Goal: Task Accomplishment & Management: Manage account settings

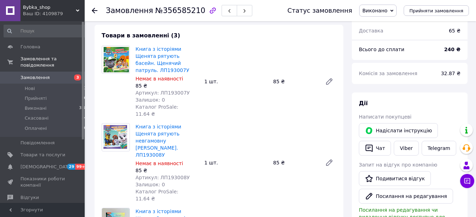
scroll to position [108, 0]
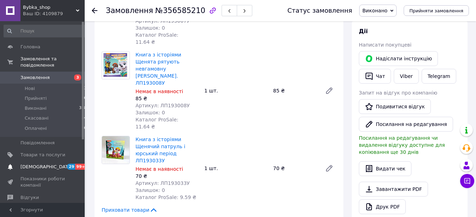
click at [55, 161] on link "Сповіщення 29 99+" at bounding box center [45, 167] width 91 height 12
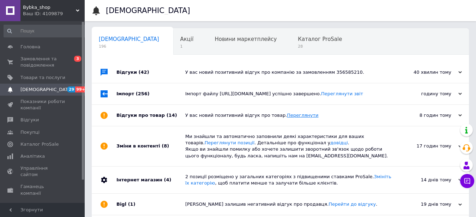
click at [293, 118] on link "Переглянути" at bounding box center [302, 114] width 31 height 5
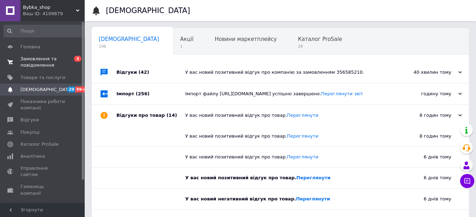
click at [48, 65] on span "Замовлення та повідомлення" at bounding box center [42, 62] width 45 height 13
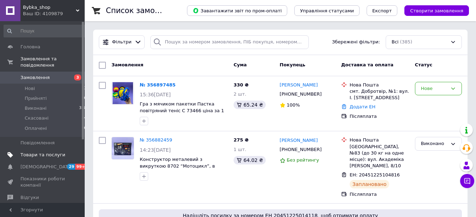
click at [39, 152] on span "Товари та послуги" at bounding box center [42, 155] width 45 height 6
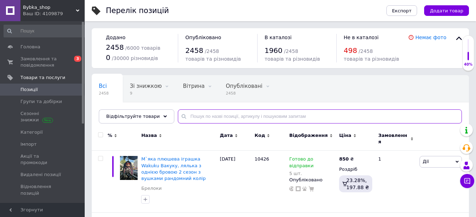
click at [202, 112] on input "text" at bounding box center [320, 116] width 284 height 14
paste input "BM-12074"
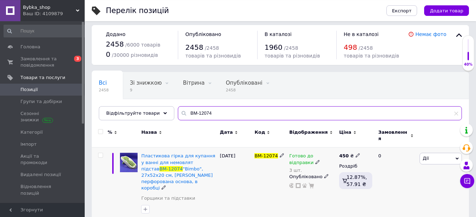
scroll to position [5, 0]
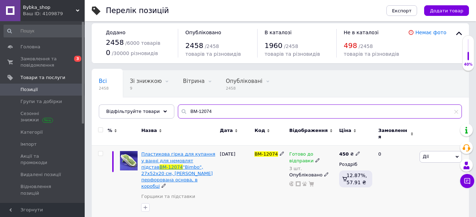
type input "BM-12074"
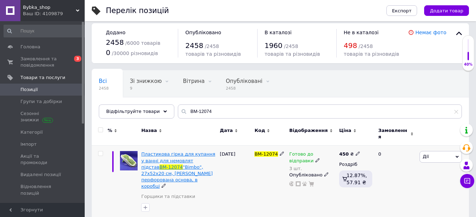
click at [184, 157] on span "Пластикова гірка для купання у ванні для немовлят підстав" at bounding box center [178, 160] width 74 height 18
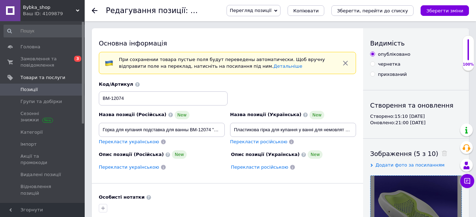
scroll to position [108, 0]
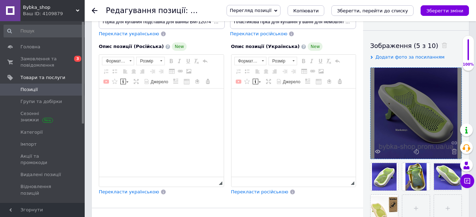
click at [403, 117] on div at bounding box center [416, 160] width 92 height 187
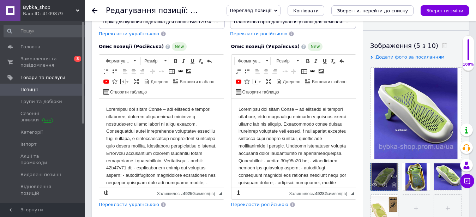
scroll to position [0, 0]
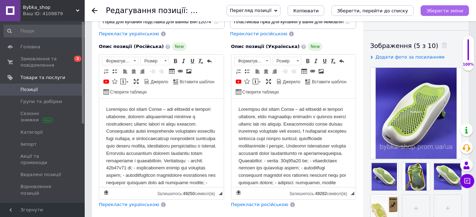
click at [442, 9] on icon "Зберегти зміни" at bounding box center [444, 10] width 37 height 5
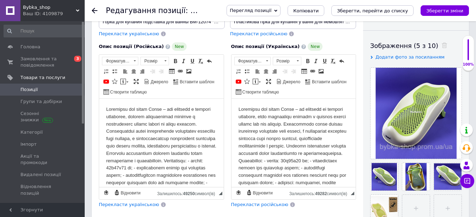
click at [41, 90] on span "Позиції" at bounding box center [42, 89] width 45 height 6
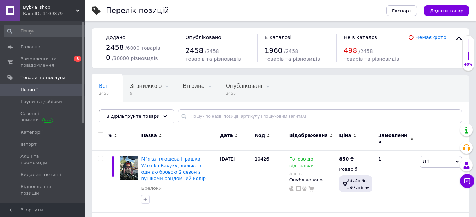
drag, startPoint x: 187, startPoint y: 128, endPoint x: 190, endPoint y: 118, distance: 10.9
click at [187, 127] on div "Назва" at bounding box center [178, 139] width 79 height 24
click at [190, 117] on input "text" at bounding box center [320, 116] width 284 height 14
paste input "M9"
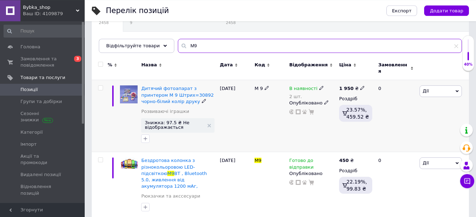
scroll to position [72, 0]
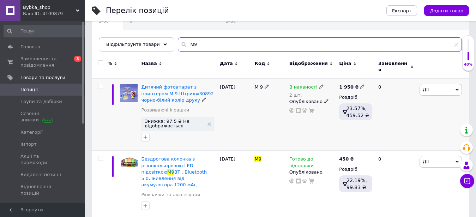
type input "M9"
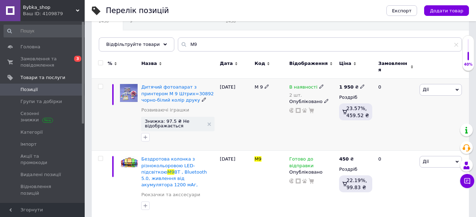
click at [306, 84] on span "В наявності" at bounding box center [303, 87] width 28 height 7
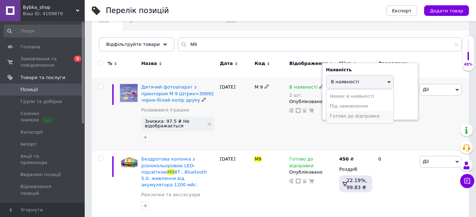
click at [349, 116] on li "Готово до відправки" at bounding box center [359, 116] width 67 height 10
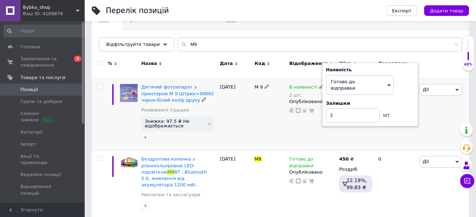
click at [296, 129] on div "В наявності 2 шт. Наявність [PERSON_NAME] до відправки В наявності Немає в наяв…" at bounding box center [312, 115] width 50 height 72
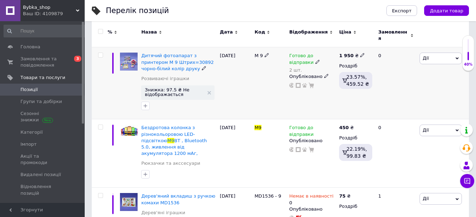
scroll to position [108, 0]
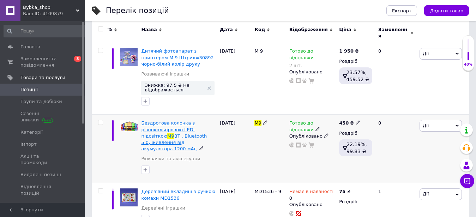
click at [161, 123] on span "Бездротова колонка з різнокольоровою LED-підсвіткою" at bounding box center [168, 129] width 54 height 18
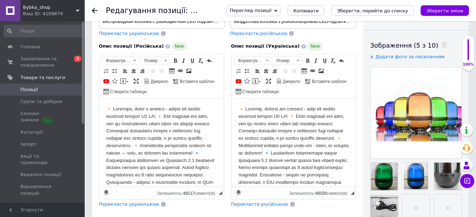
scroll to position [252, 0]
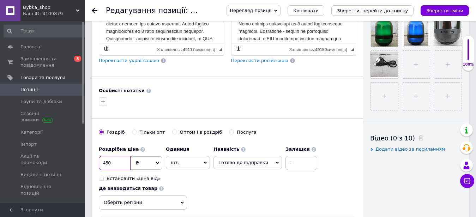
click at [114, 160] on input "450" at bounding box center [115, 163] width 32 height 14
type input "510"
click at [414, 65] on input "file" at bounding box center [415, 64] width 27 height 27
type input "C:\fakepath\Завіва43писати.PNG"
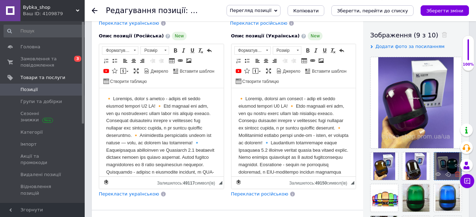
scroll to position [108, 0]
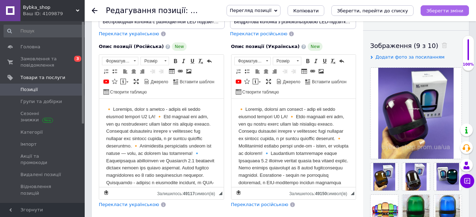
click at [457, 11] on icon "Зберегти зміни" at bounding box center [444, 10] width 37 height 5
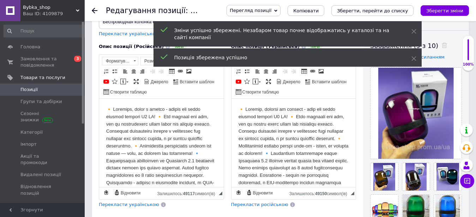
scroll to position [0, 0]
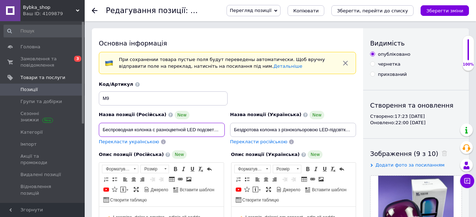
drag, startPoint x: 186, startPoint y: 131, endPoint x: 96, endPoint y: 126, distance: 90.7
click at [99, 126] on input "Беспроводная колонка с разноцветной LED подсветкой M9 BT, Bluetooth 5.0, питани…" at bounding box center [162, 130] width 126 height 14
click at [46, 90] on span "Позиції" at bounding box center [42, 89] width 45 height 6
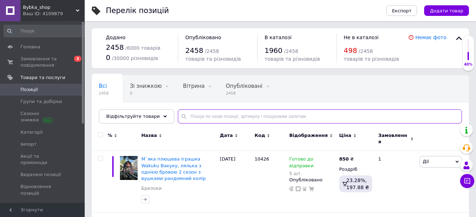
click at [213, 117] on input "text" at bounding box center [320, 116] width 284 height 14
paste input "C15044"
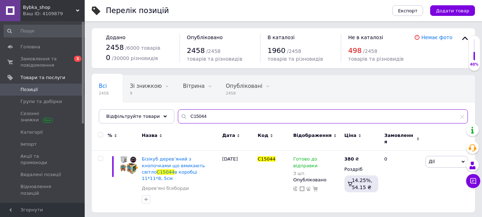
type input "C15044"
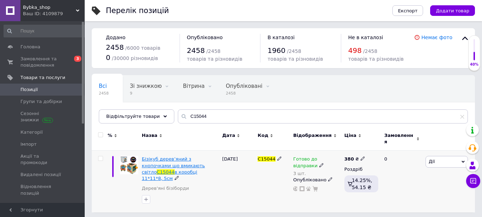
click at [168, 164] on span "Бізікуб дерев’яний з кнопочками що вмикають світло" at bounding box center [173, 165] width 63 height 18
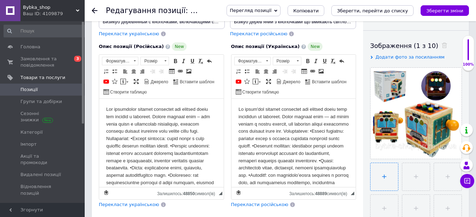
click at [380, 174] on input "file" at bounding box center [383, 176] width 27 height 27
type input "C:\fakepath\Зап465456исати.PNG"
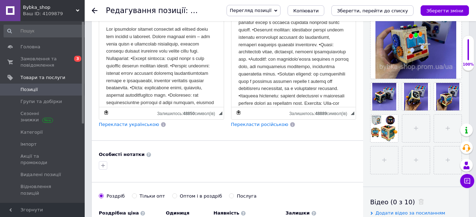
scroll to position [216, 0]
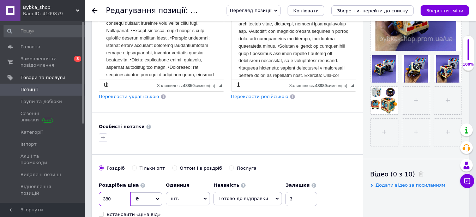
drag, startPoint x: 103, startPoint y: 196, endPoint x: 90, endPoint y: 194, distance: 13.1
click at [99, 194] on input "380" at bounding box center [115, 199] width 32 height 14
type input "420"
click at [443, 12] on icon "Зберегти зміни" at bounding box center [444, 10] width 37 height 5
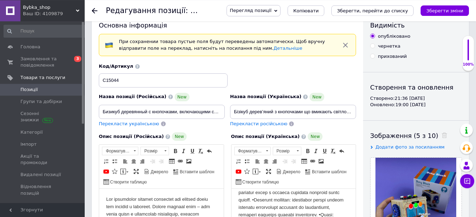
scroll to position [0, 0]
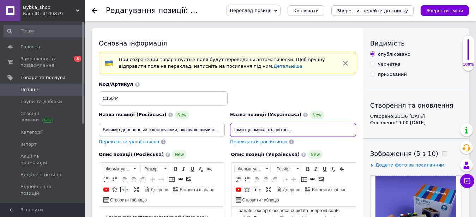
drag, startPoint x: 328, startPoint y: 130, endPoint x: 356, endPoint y: 125, distance: 28.6
click at [356, 125] on input "Бізікуб дерев’яний з кнопочками що вмикають світло C15044 в коробці 11*11*8, 5см" at bounding box center [293, 130] width 126 height 14
click at [314, 131] on input "Бізікуб дерев’яний з кнопочками що вмикають світло C15044 в коробці 11*11*8, 5см" at bounding box center [293, 130] width 126 height 14
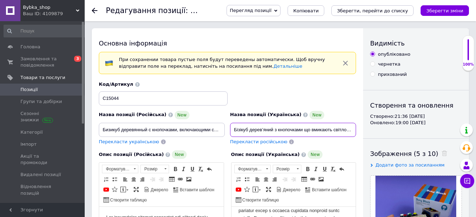
drag, startPoint x: 262, startPoint y: 128, endPoint x: 214, endPoint y: 128, distance: 47.9
click at [230, 128] on input "Бізікуб дерев’яний з кнопочками що вмикають світло C15044 в коробці 11*11*8, 5см" at bounding box center [293, 130] width 126 height 14
click at [265, 129] on input "Бізікуб дерев’яний з кнопочками що вмикають світло C15044 в коробці 11*11*8, 5см" at bounding box center [293, 130] width 126 height 14
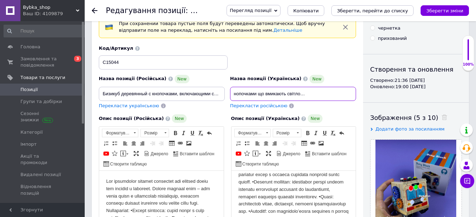
scroll to position [0, 62]
drag, startPoint x: 274, startPoint y: 93, endPoint x: 284, endPoint y: 95, distance: 10.8
click at [284, 95] on input "Бізікуб дерев’яний з кнопочками що вмикають світло C15044 в коробці 11*11*8, 5см" at bounding box center [293, 94] width 126 height 14
type input "Бізікуб дерев’янийзі світловими ефектами на батарейках C15044 в коробці 11*11*8…"
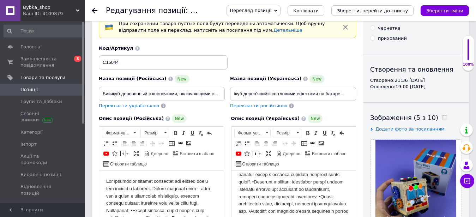
click at [245, 104] on span "Перекласти російською" at bounding box center [258, 105] width 57 height 5
type input "Бизикуб деревянный с световыми эффектами на батарейках C15044 в коробке 11*11*8…"
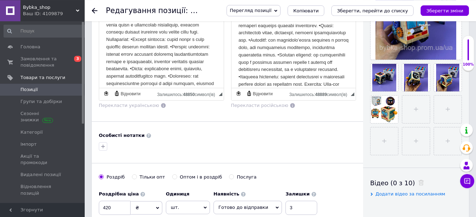
scroll to position [216, 0]
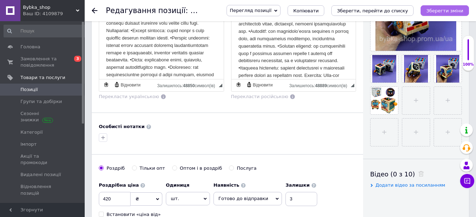
click at [441, 9] on icon "Зберегти зміни" at bounding box center [444, 10] width 37 height 5
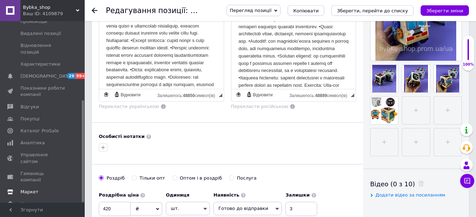
scroll to position [288, 0]
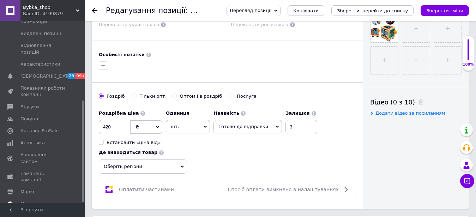
click at [54, 201] on span "Налаштування" at bounding box center [42, 204] width 45 height 6
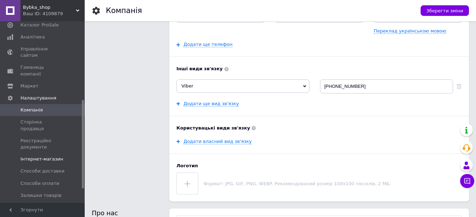
scroll to position [118, 0]
click at [50, 117] on link "Сторінка продавця" at bounding box center [45, 126] width 91 height 18
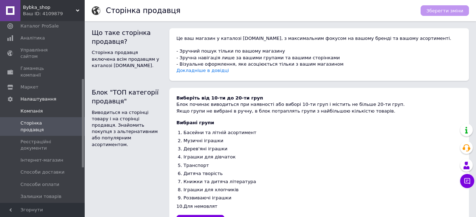
click at [44, 108] on span "Компанія" at bounding box center [42, 111] width 45 height 6
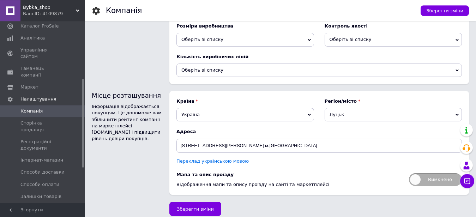
scroll to position [933, 0]
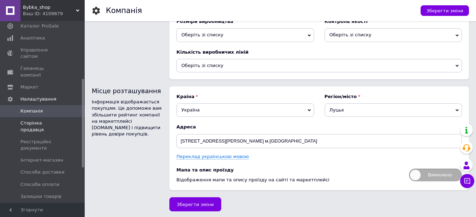
click at [33, 120] on span "Сторінка продавця" at bounding box center [42, 126] width 45 height 13
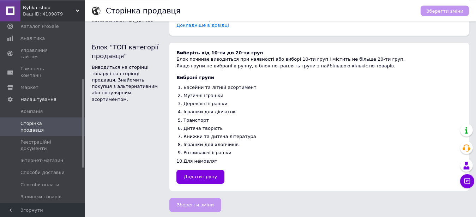
scroll to position [47, 0]
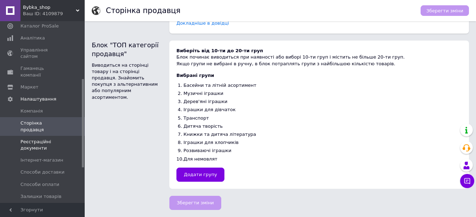
click at [48, 139] on span "Реєстраційні документи" at bounding box center [42, 145] width 45 height 13
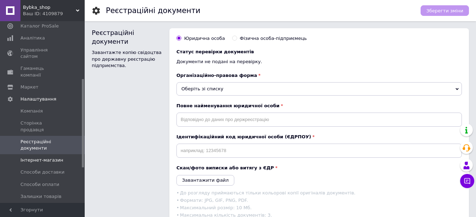
click at [44, 157] on span "Інтернет-магазин" at bounding box center [41, 160] width 43 height 6
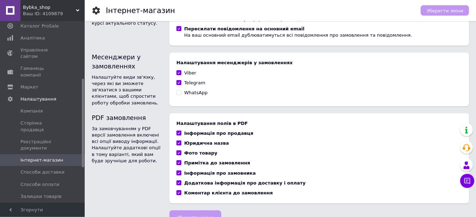
scroll to position [483, 0]
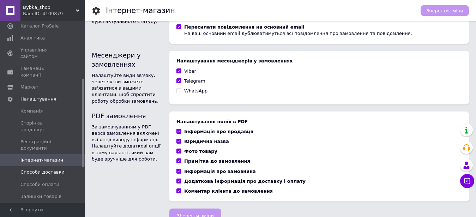
click at [55, 169] on span "Способи доставки" at bounding box center [42, 172] width 44 height 6
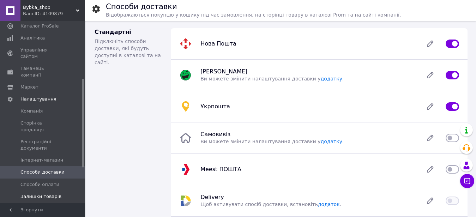
click at [54, 193] on span "Залишки товарів" at bounding box center [40, 196] width 41 height 6
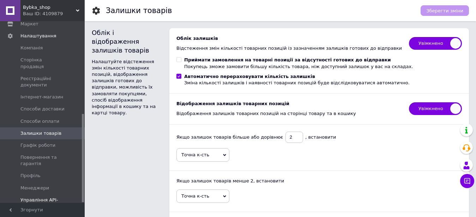
scroll to position [190, 0]
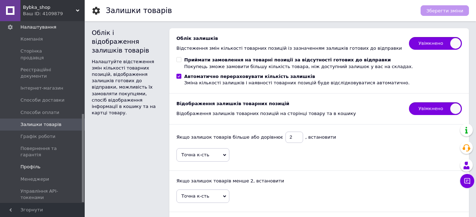
click at [47, 161] on link "Профіль" at bounding box center [45, 167] width 91 height 12
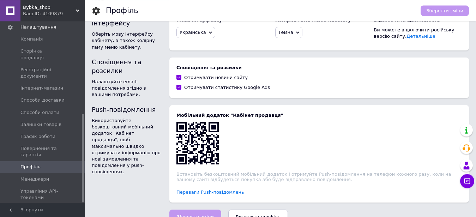
scroll to position [172, 0]
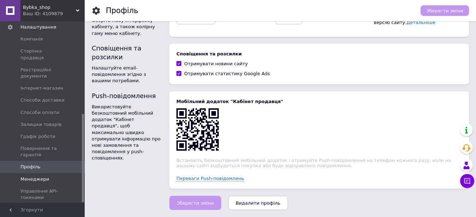
click at [45, 176] on span "Менеджери" at bounding box center [34, 179] width 29 height 6
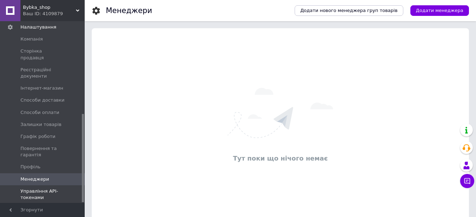
click at [58, 188] on span "Управління API-токенами" at bounding box center [42, 194] width 45 height 13
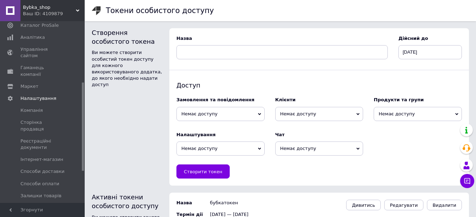
scroll to position [82, 0]
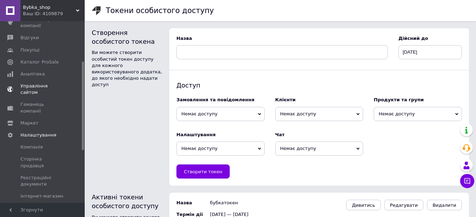
click at [59, 90] on link "Управління сайтом" at bounding box center [45, 89] width 91 height 18
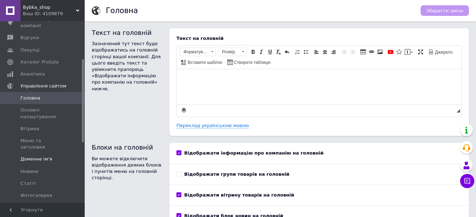
click at [53, 156] on span "Доменне ім'я" at bounding box center [42, 159] width 45 height 6
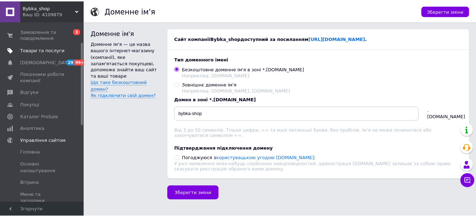
scroll to position [10, 0]
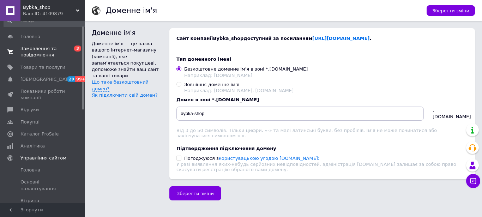
click at [43, 57] on span "Замовлення та повідомлення" at bounding box center [42, 51] width 45 height 13
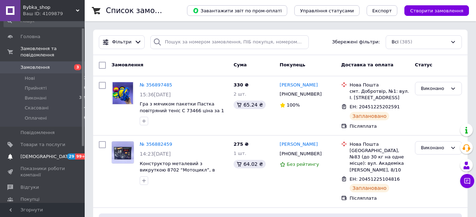
click at [48, 153] on span "[DEMOGRAPHIC_DATA]" at bounding box center [42, 156] width 45 height 6
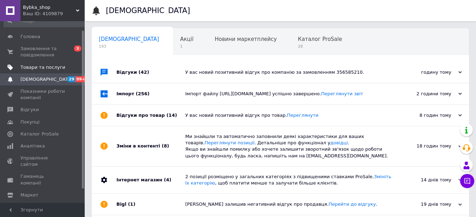
click at [32, 68] on span "Товари та послуги" at bounding box center [42, 67] width 45 height 6
